Goal: Task Accomplishment & Management: Complete application form

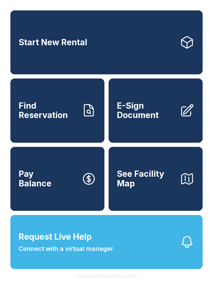
click at [40, 253] on span "Connect with a virtual manager" at bounding box center [66, 248] width 94 height 9
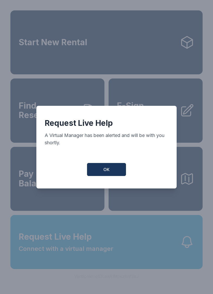
click at [104, 172] on span "OK" at bounding box center [106, 169] width 6 height 6
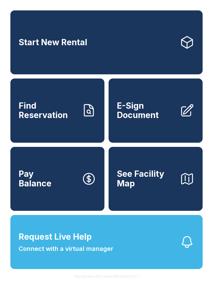
click at [189, 244] on button "Request Live Help Connect with a virtual manager" at bounding box center [106, 242] width 192 height 54
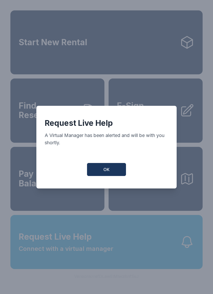
click at [89, 167] on button "OK" at bounding box center [106, 169] width 39 height 13
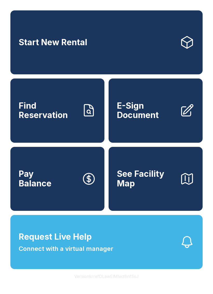
click at [147, 117] on span "E-Sign Document" at bounding box center [146, 110] width 59 height 19
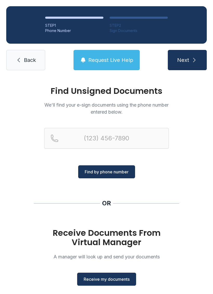
click at [97, 285] on button "Receive my documents" at bounding box center [106, 278] width 59 height 13
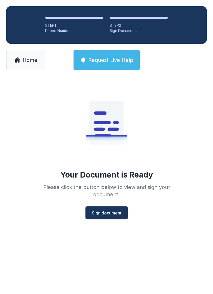
click at [112, 217] on button "Sign document" at bounding box center [106, 212] width 42 height 13
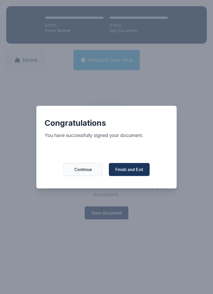
click at [140, 172] on span "Finish and Exit" at bounding box center [129, 169] width 28 height 6
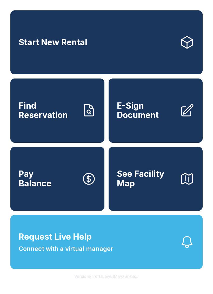
click at [165, 255] on button "Request Live Help Connect with a virtual manager" at bounding box center [106, 242] width 192 height 54
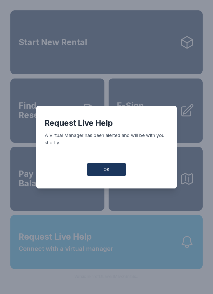
click at [108, 171] on span "OK" at bounding box center [106, 169] width 6 height 6
